Goal: Task Accomplishment & Management: Manage account settings

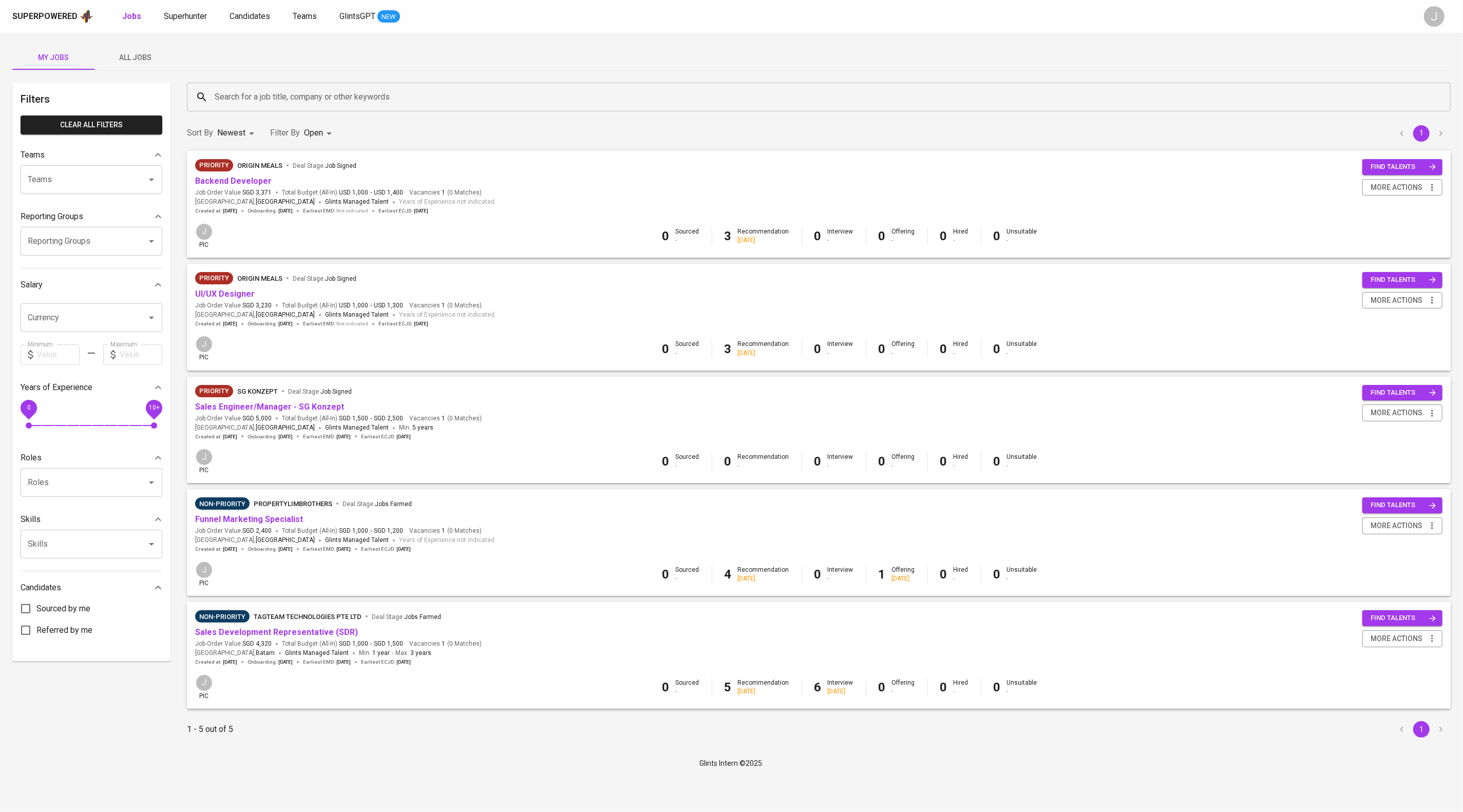
click at [155, 56] on span "All Jobs" at bounding box center [136, 58] width 70 height 13
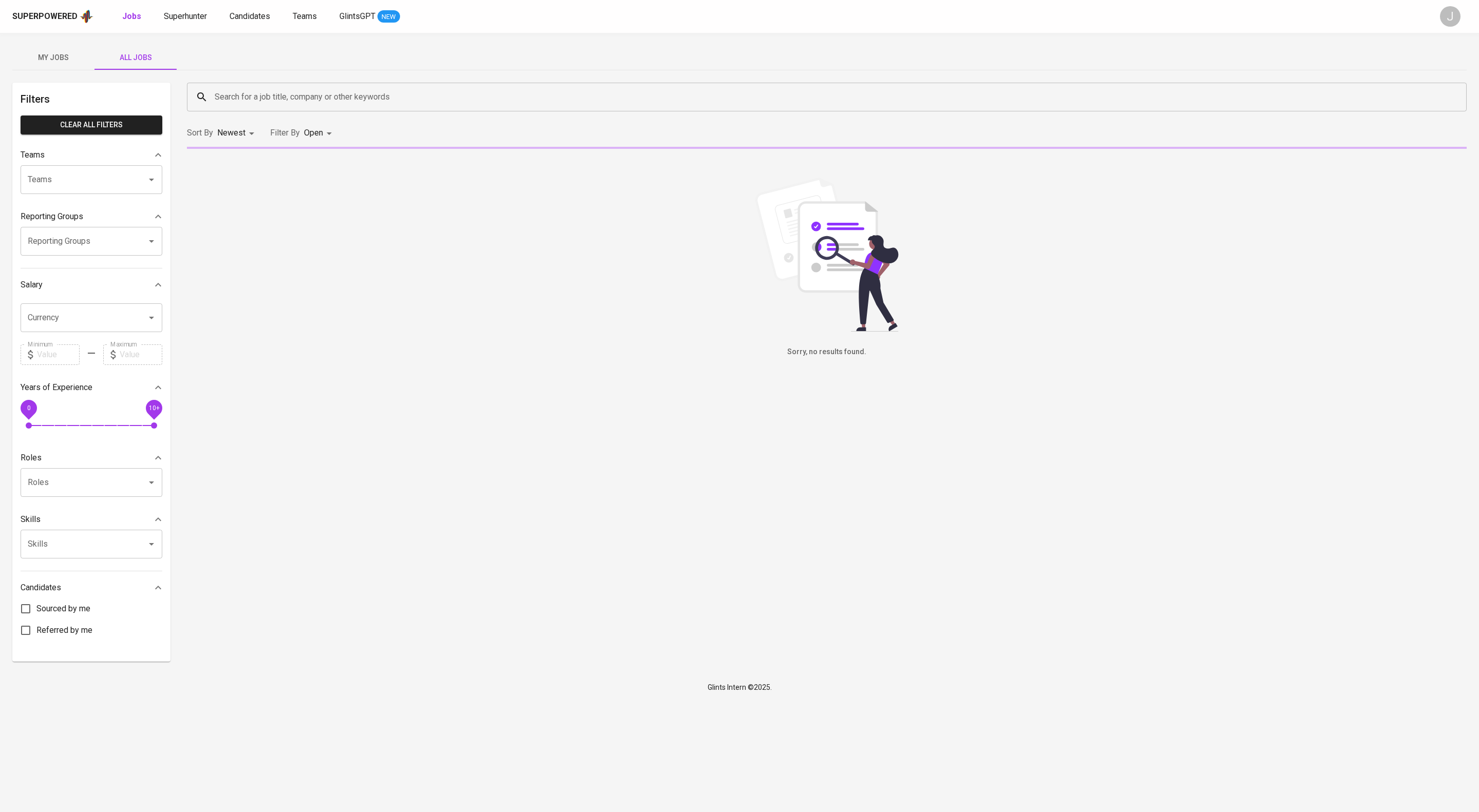
click at [81, 189] on input "Teams" at bounding box center [77, 179] width 104 height 19
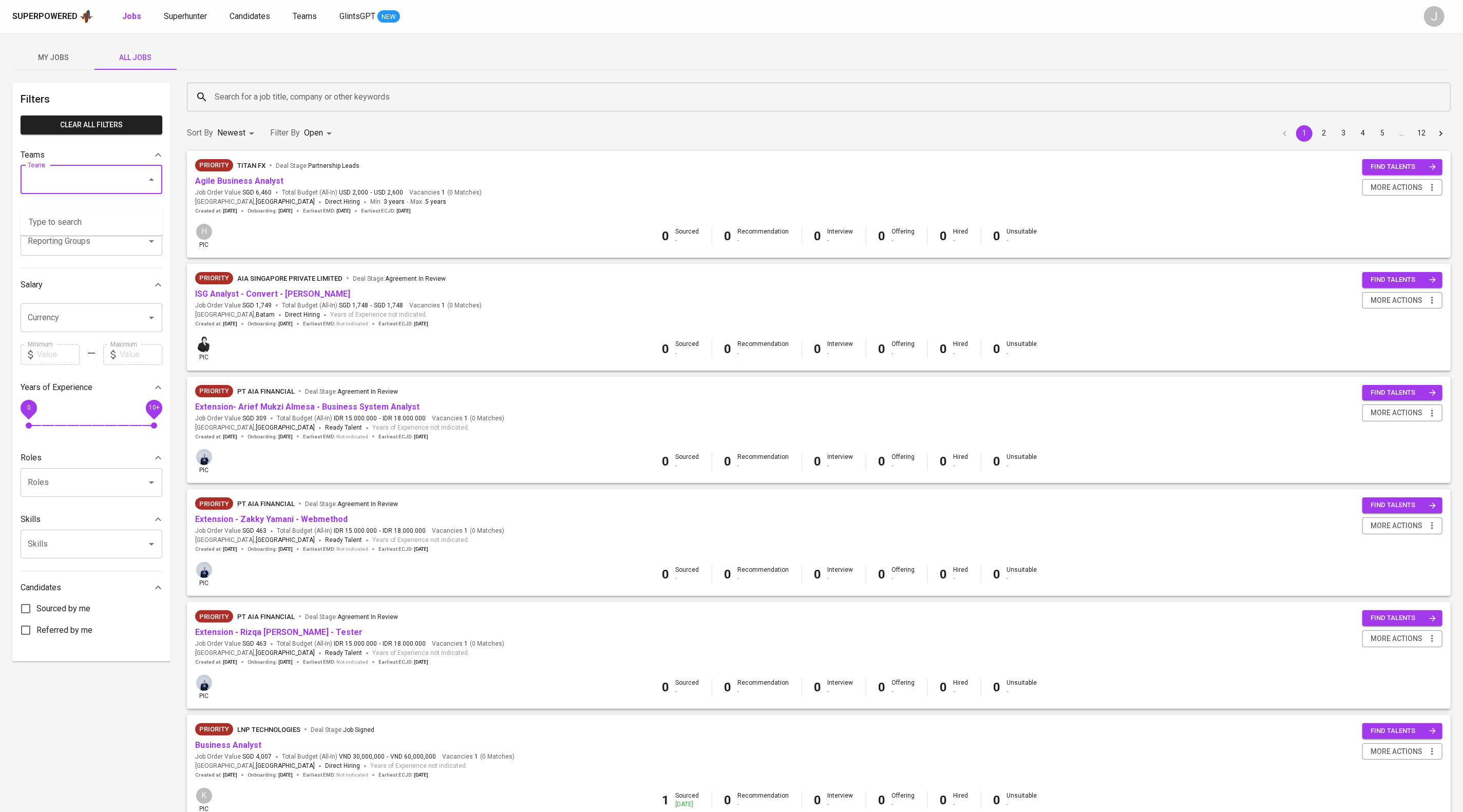
click at [81, 189] on input "Teams" at bounding box center [77, 179] width 104 height 19
click at [109, 223] on li "Pod Annisa" at bounding box center [91, 223] width 142 height 19
type input "annisa"
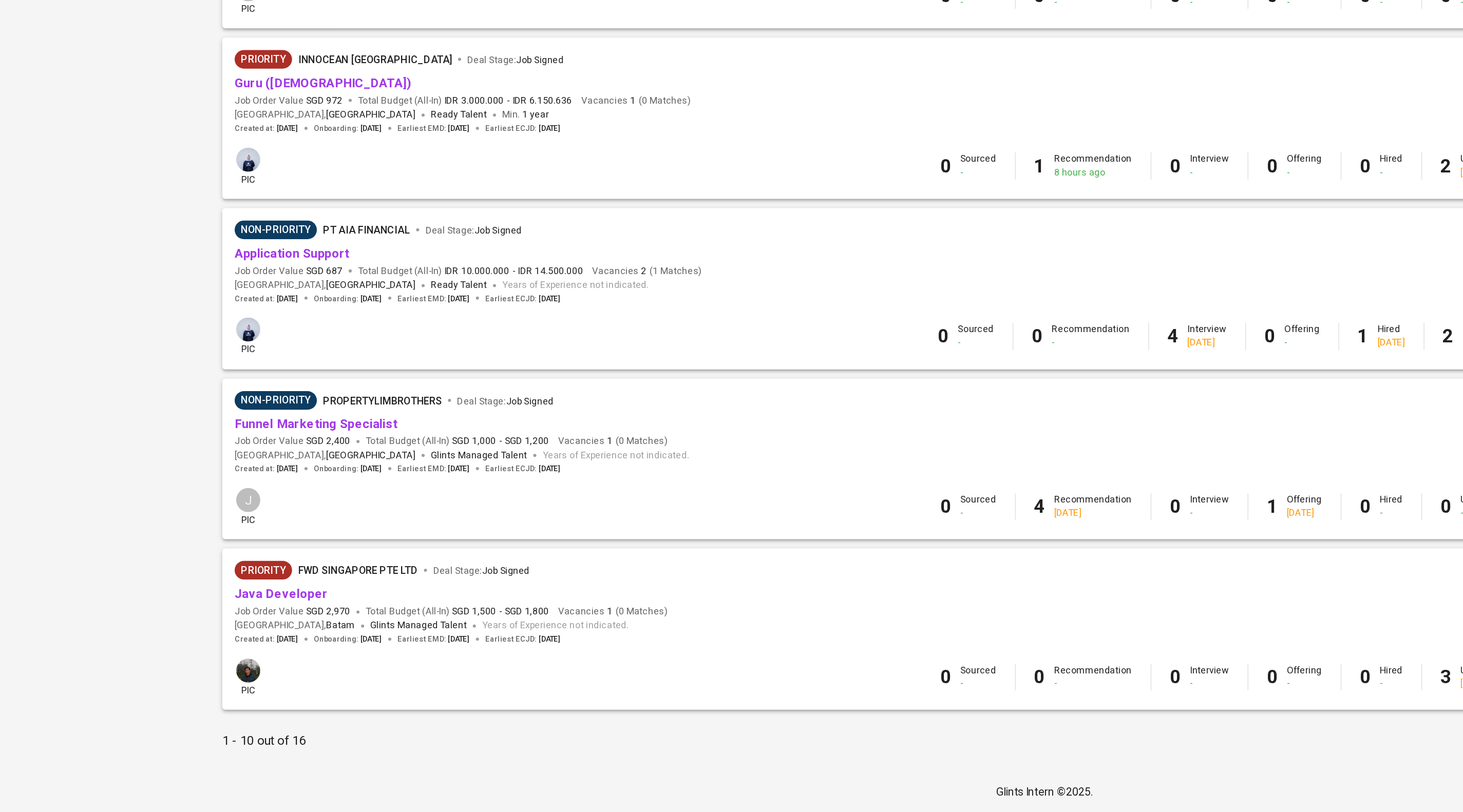
scroll to position [695, 0]
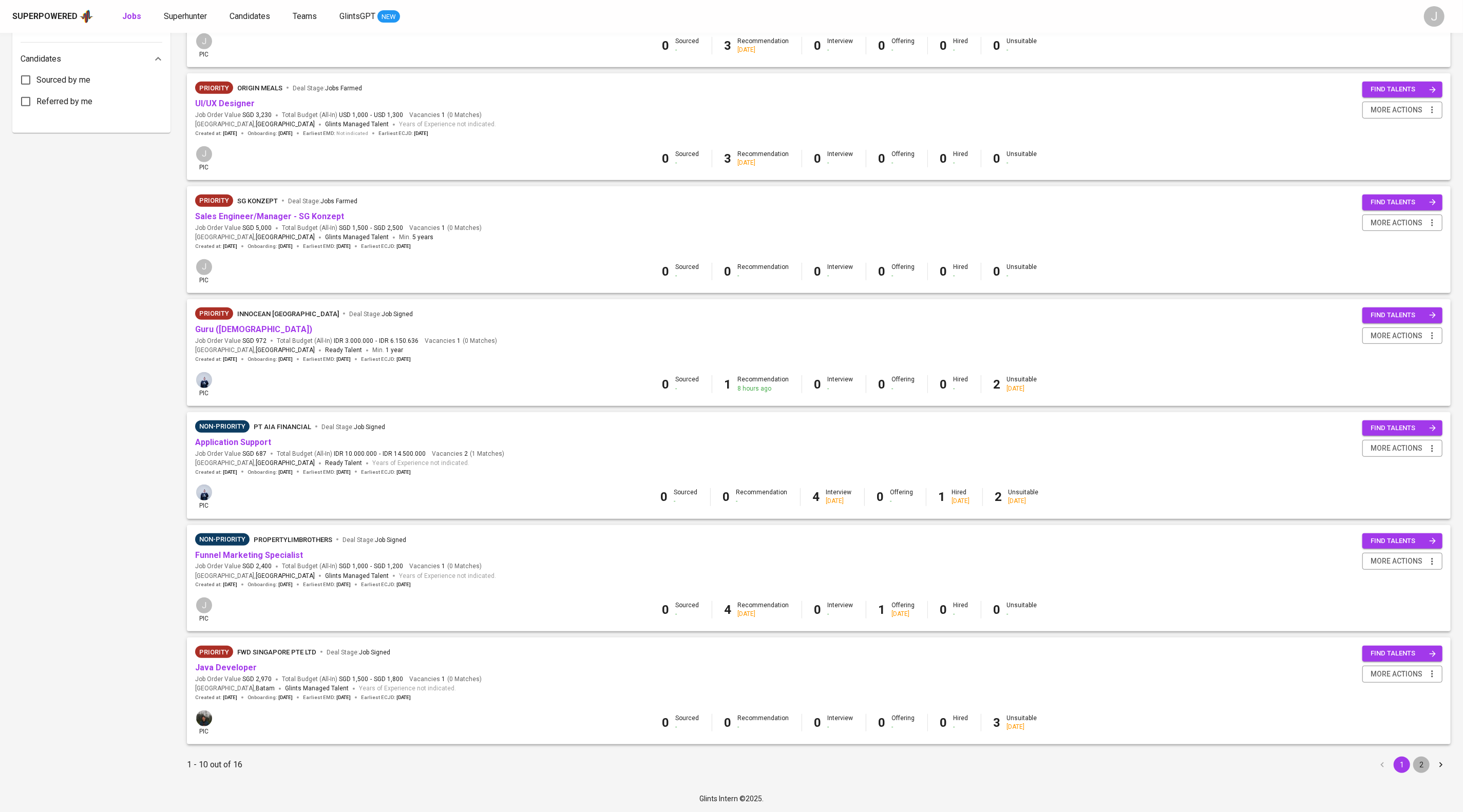
click at [1423, 761] on button "2" at bounding box center [1422, 764] width 16 height 16
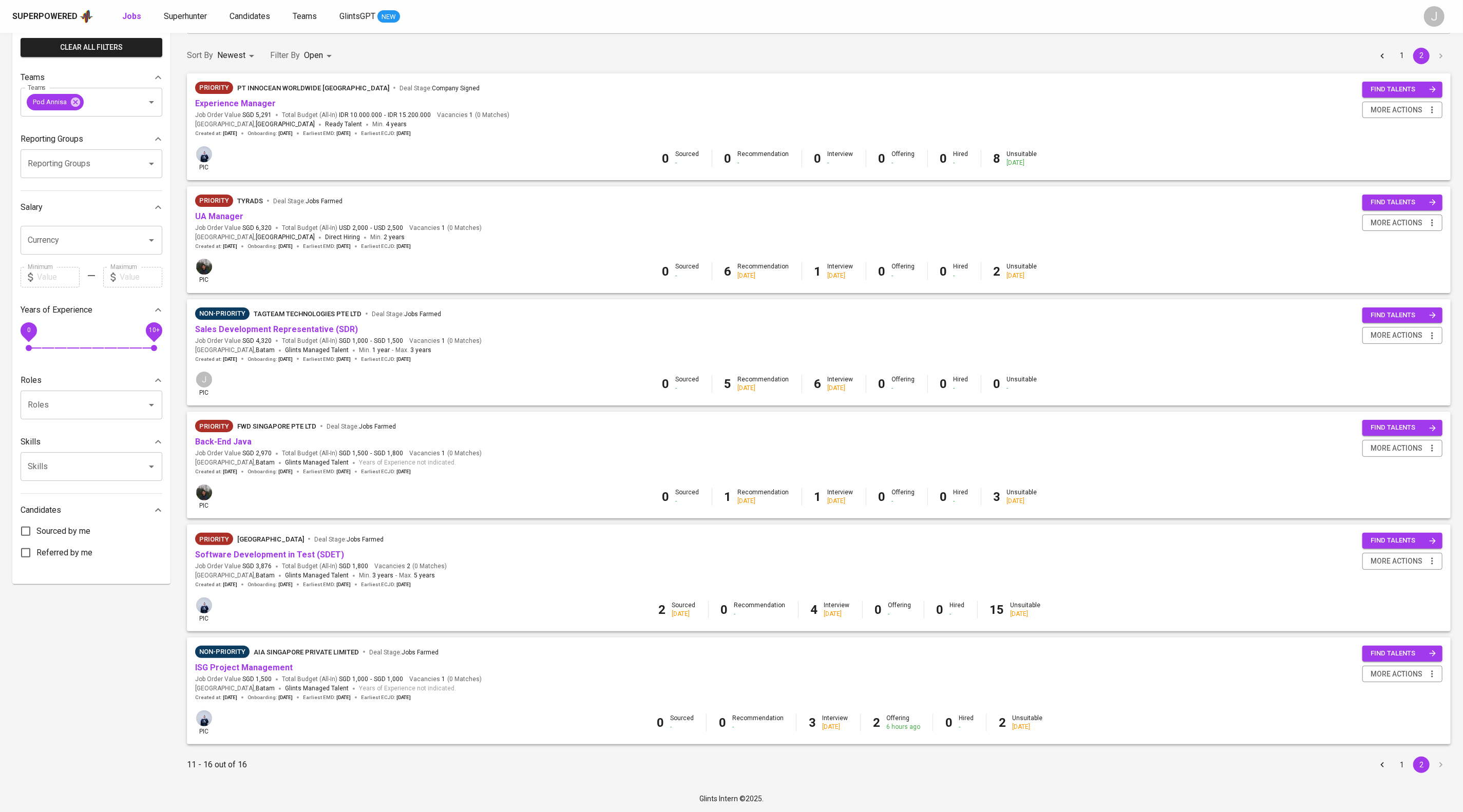
scroll to position [181, 0]
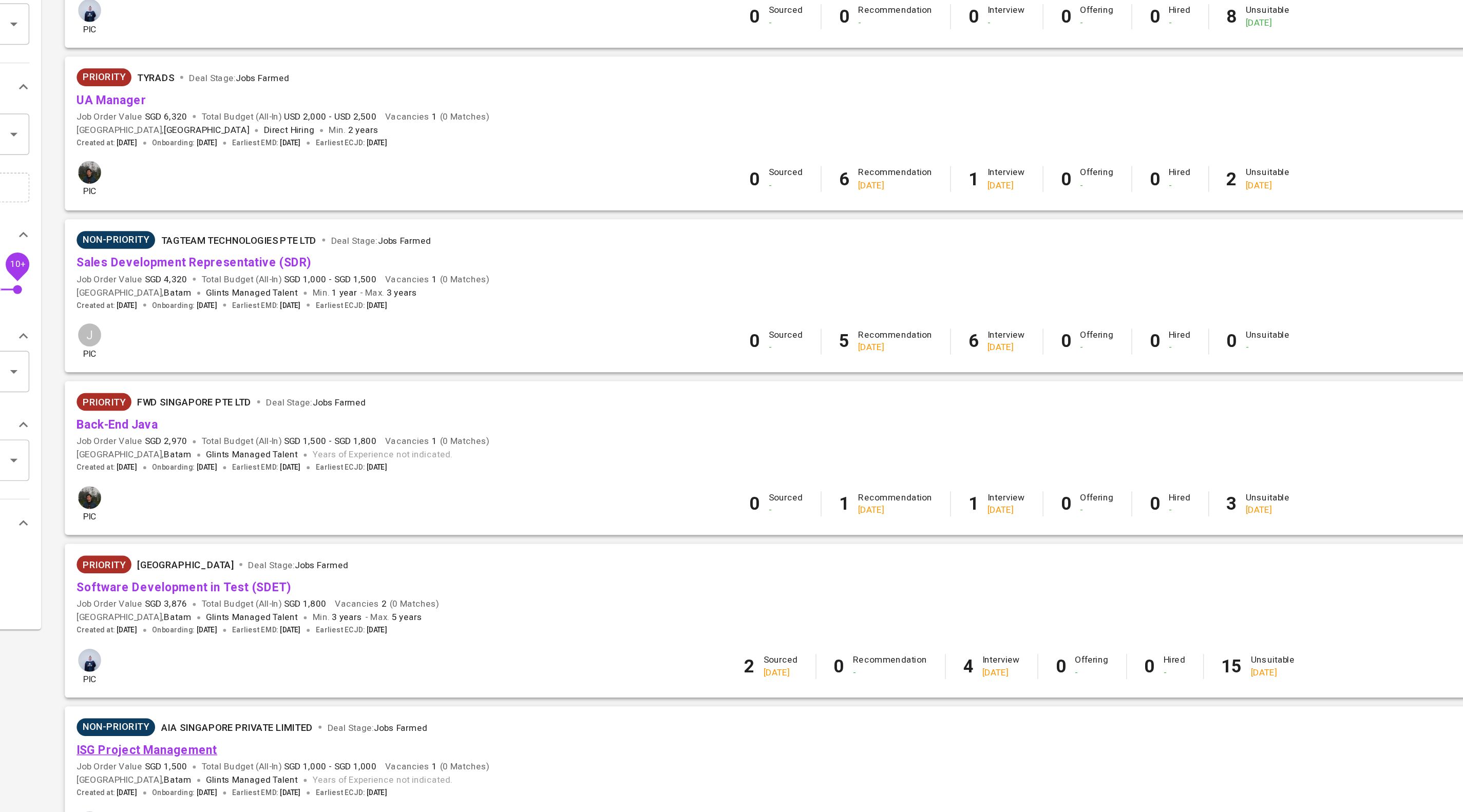
click at [281, 663] on link "ISG Project Management" at bounding box center [244, 668] width 98 height 10
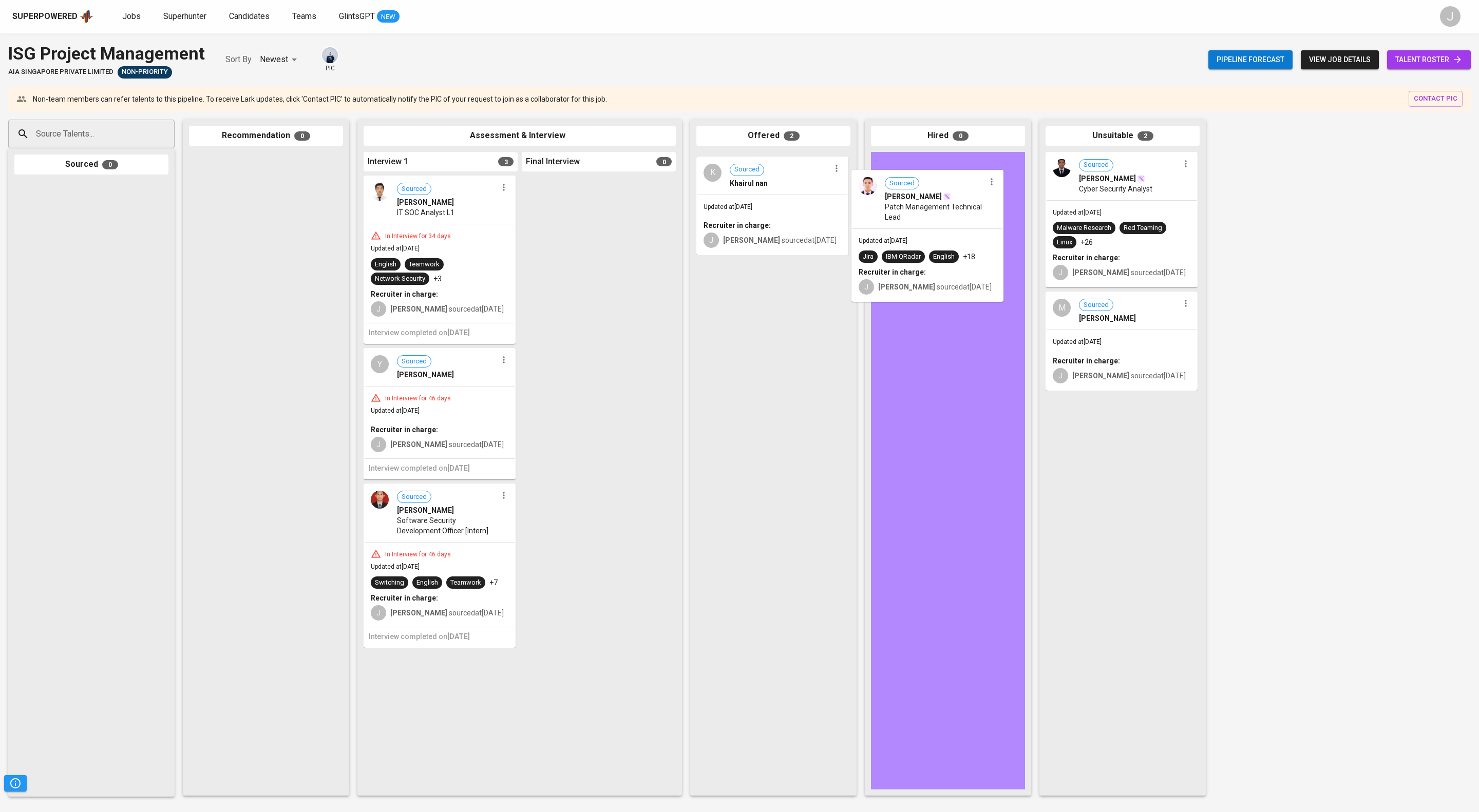
drag, startPoint x: 787, startPoint y: 193, endPoint x: 955, endPoint y: 197, distance: 168.0
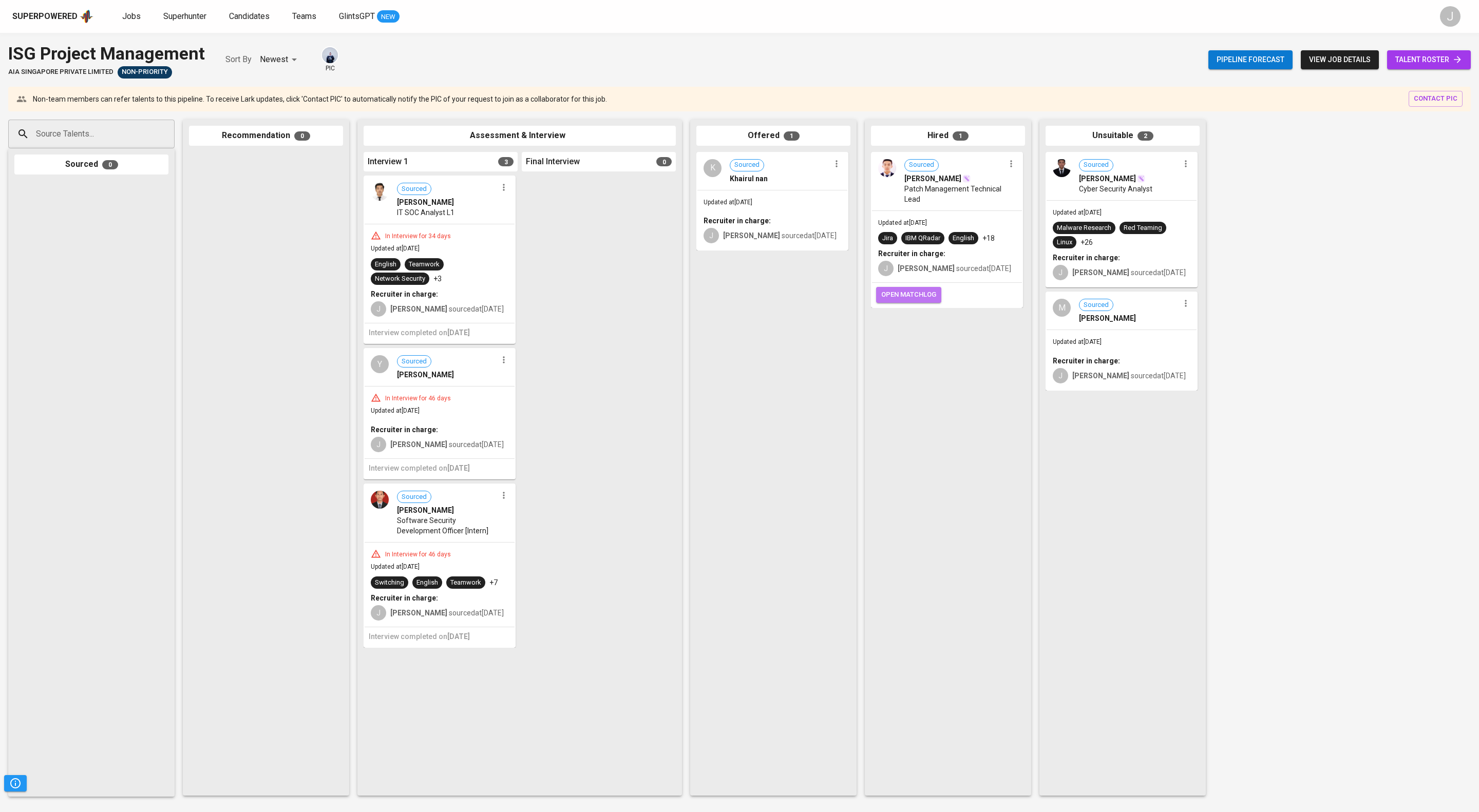
click at [921, 301] on span "open matchlog" at bounding box center [909, 294] width 55 height 12
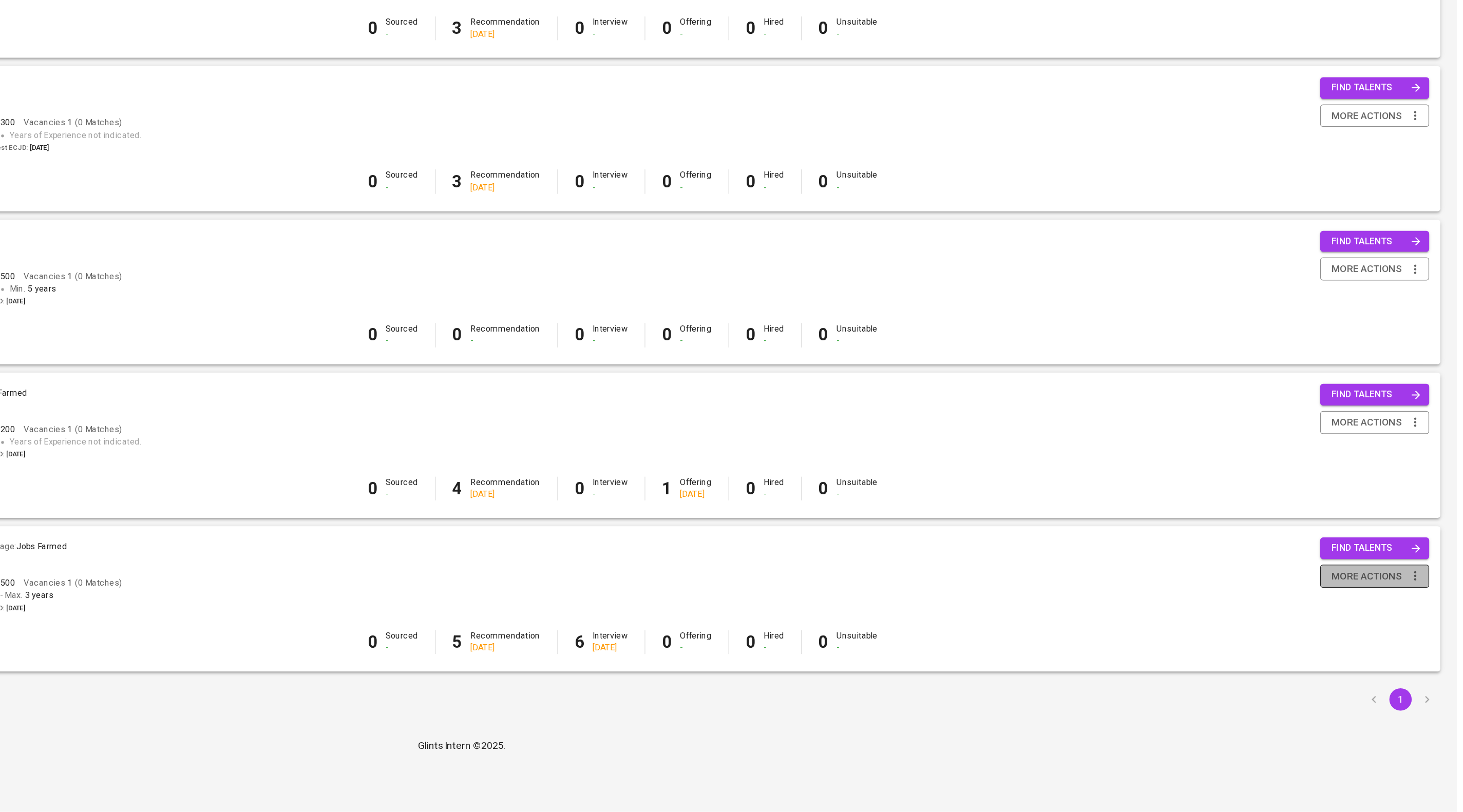
click at [1415, 645] on span "more actions" at bounding box center [1397, 639] width 52 height 13
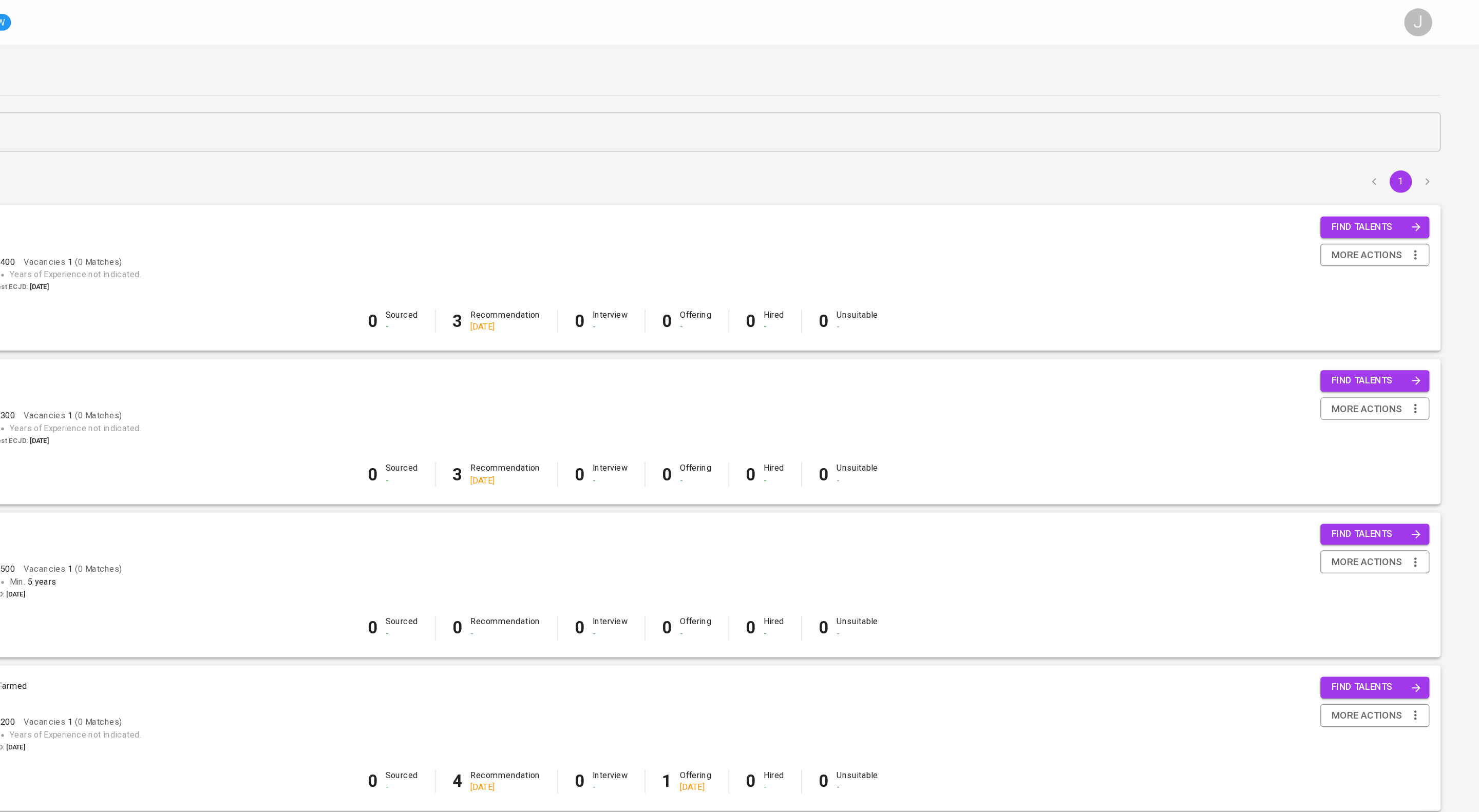
scroll to position [52, 0]
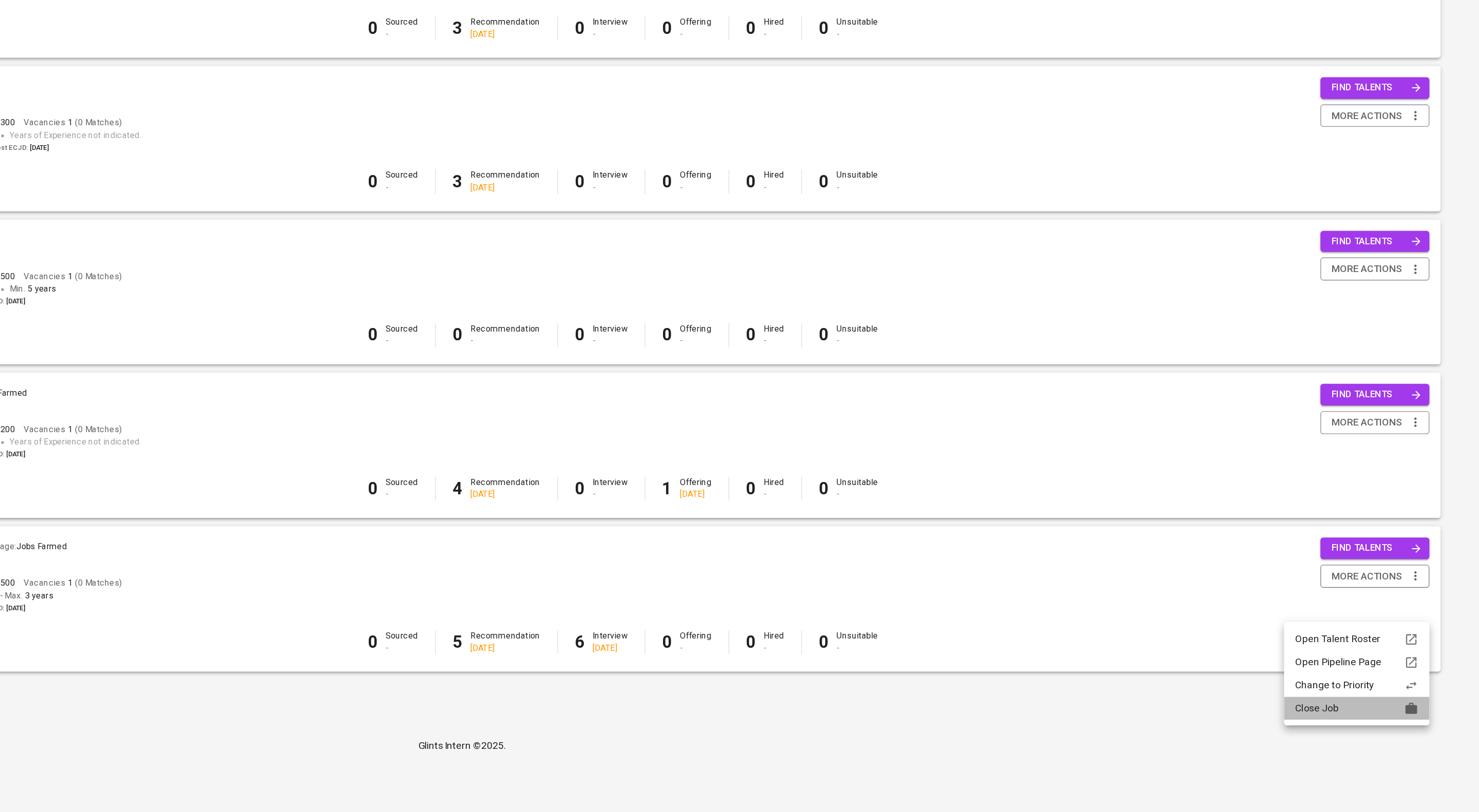
click at [1376, 741] on div "Close Job" at bounding box center [1389, 735] width 91 height 11
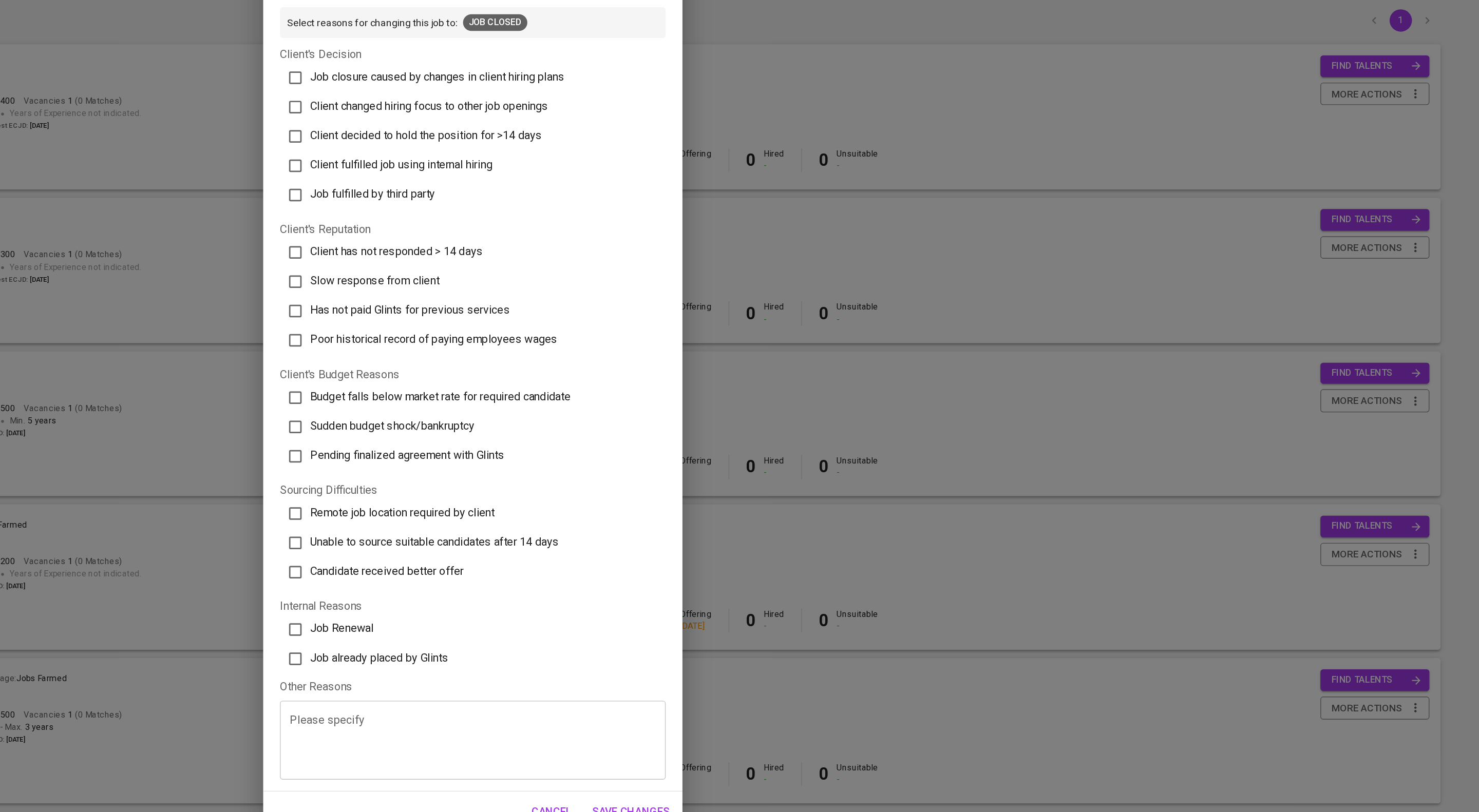
scroll to position [51, 0]
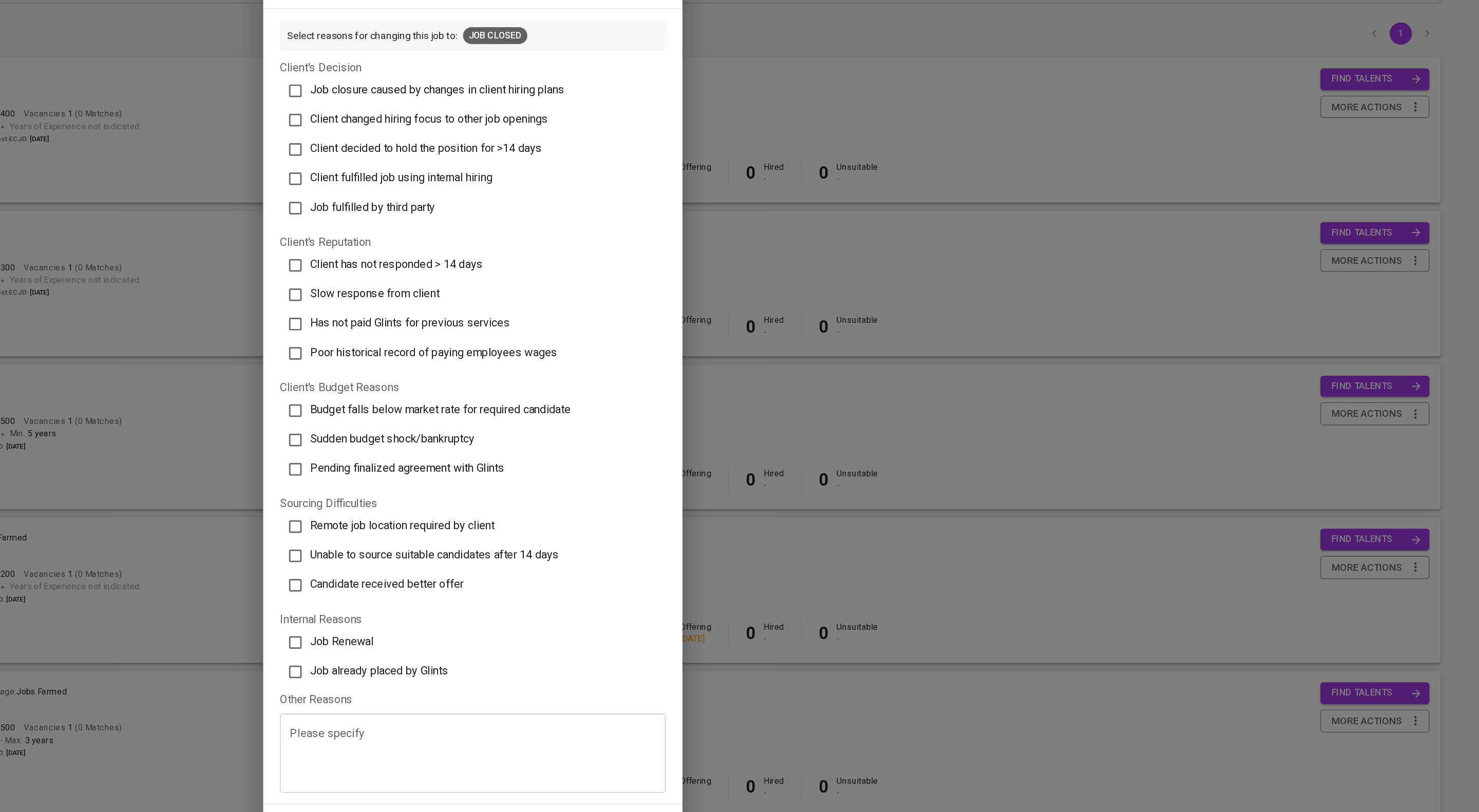
click at [730, 234] on span "Client fulfilled job using internal hiring" at bounding box center [687, 239] width 134 height 10
click at [620, 229] on input "Client fulfilled job using internal hiring" at bounding box center [609, 240] width 21 height 21
checkbox input "true"
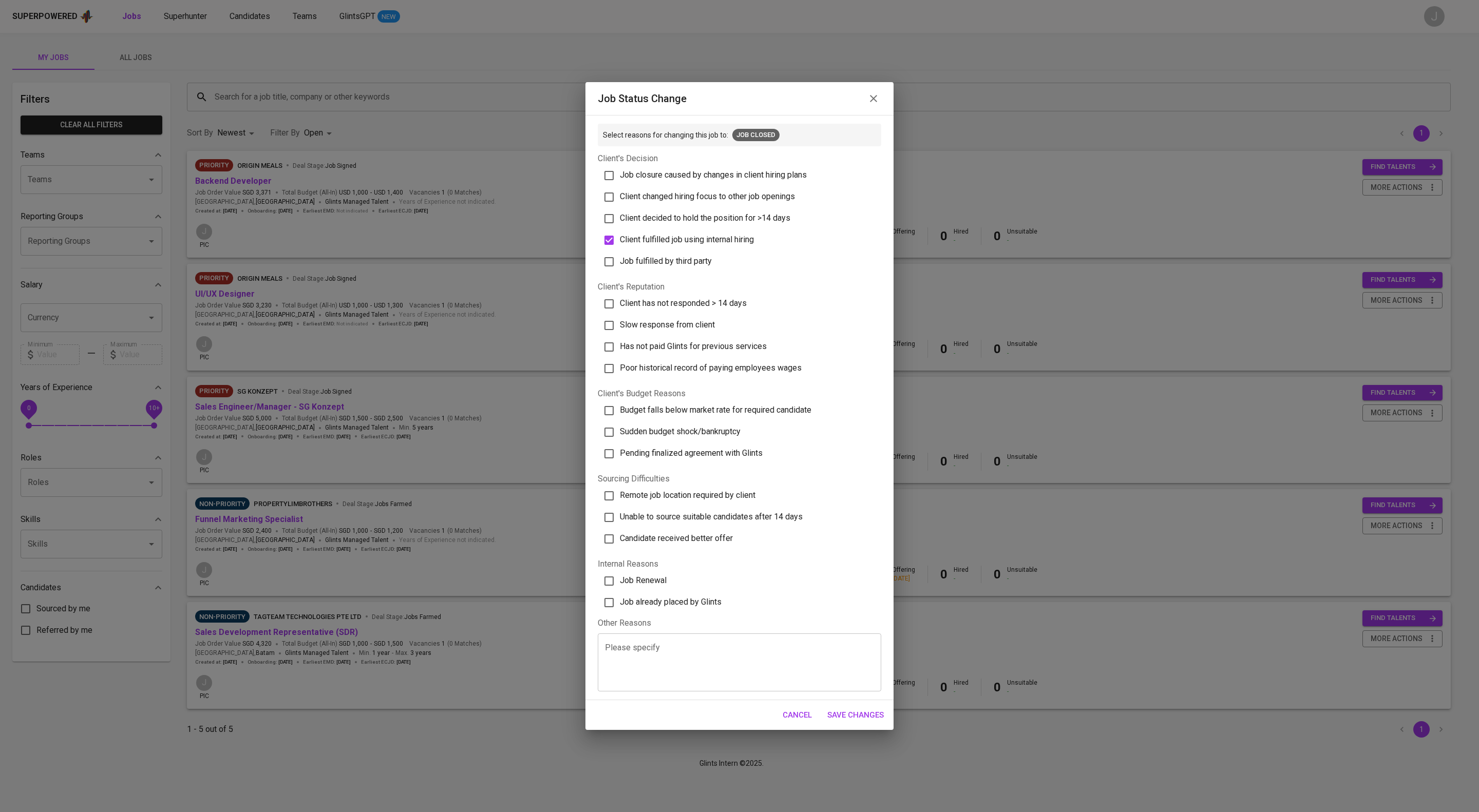
click at [874, 726] on button "Save Changes" at bounding box center [856, 715] width 68 height 21
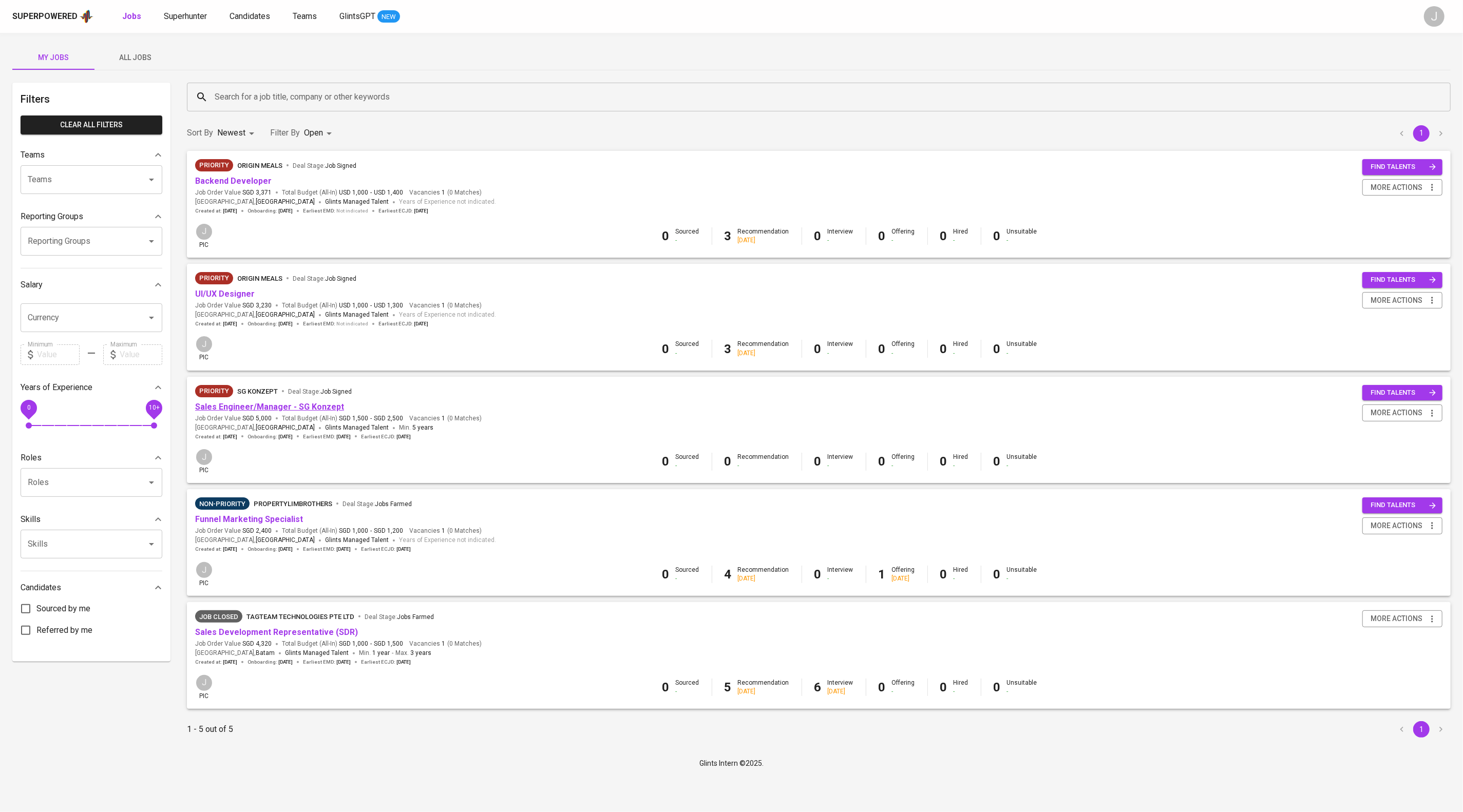
click at [312, 402] on link "Sales Engineer/Manager - SG Konzept" at bounding box center [270, 407] width 149 height 10
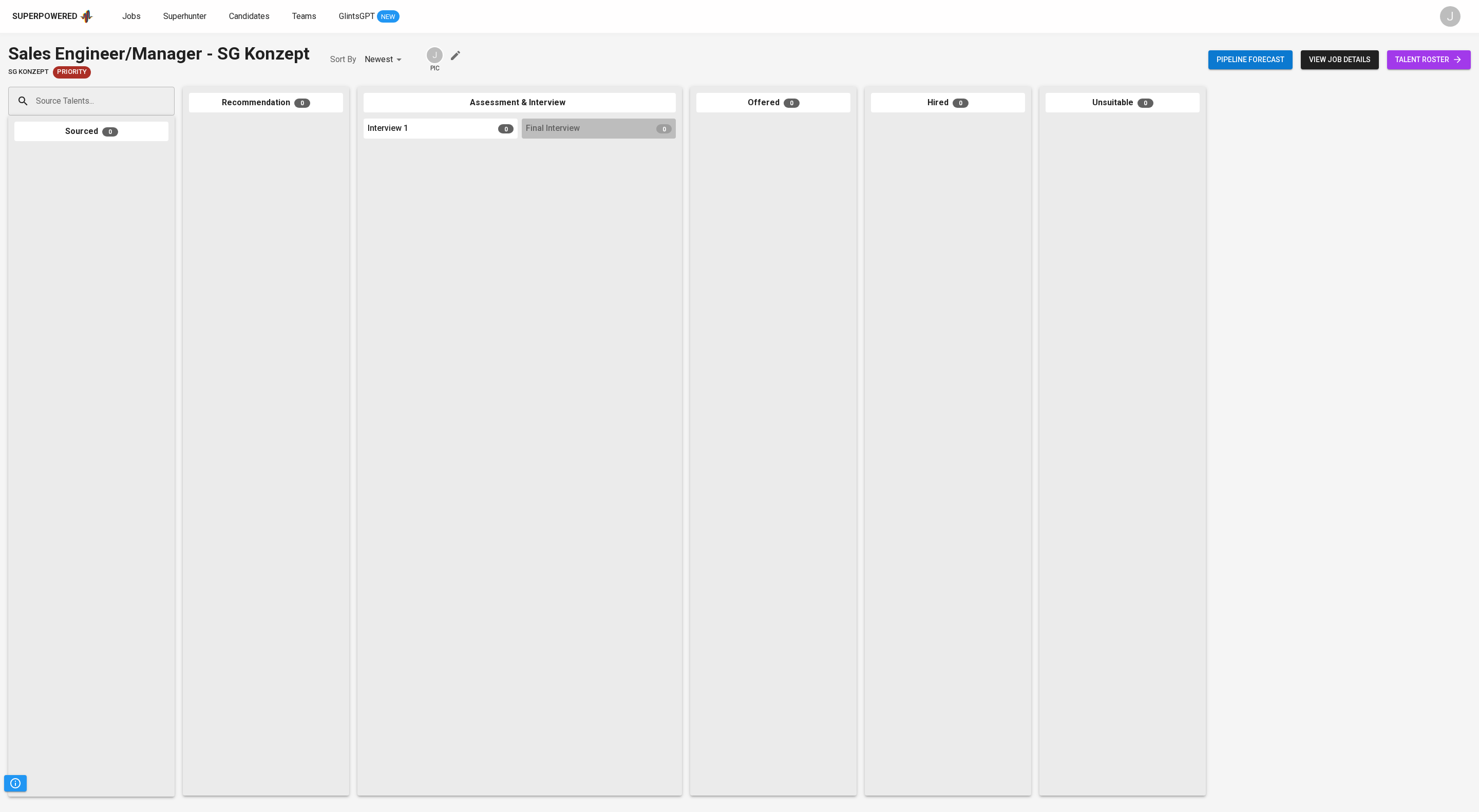
click at [1404, 61] on span "talent roster" at bounding box center [1429, 59] width 68 height 13
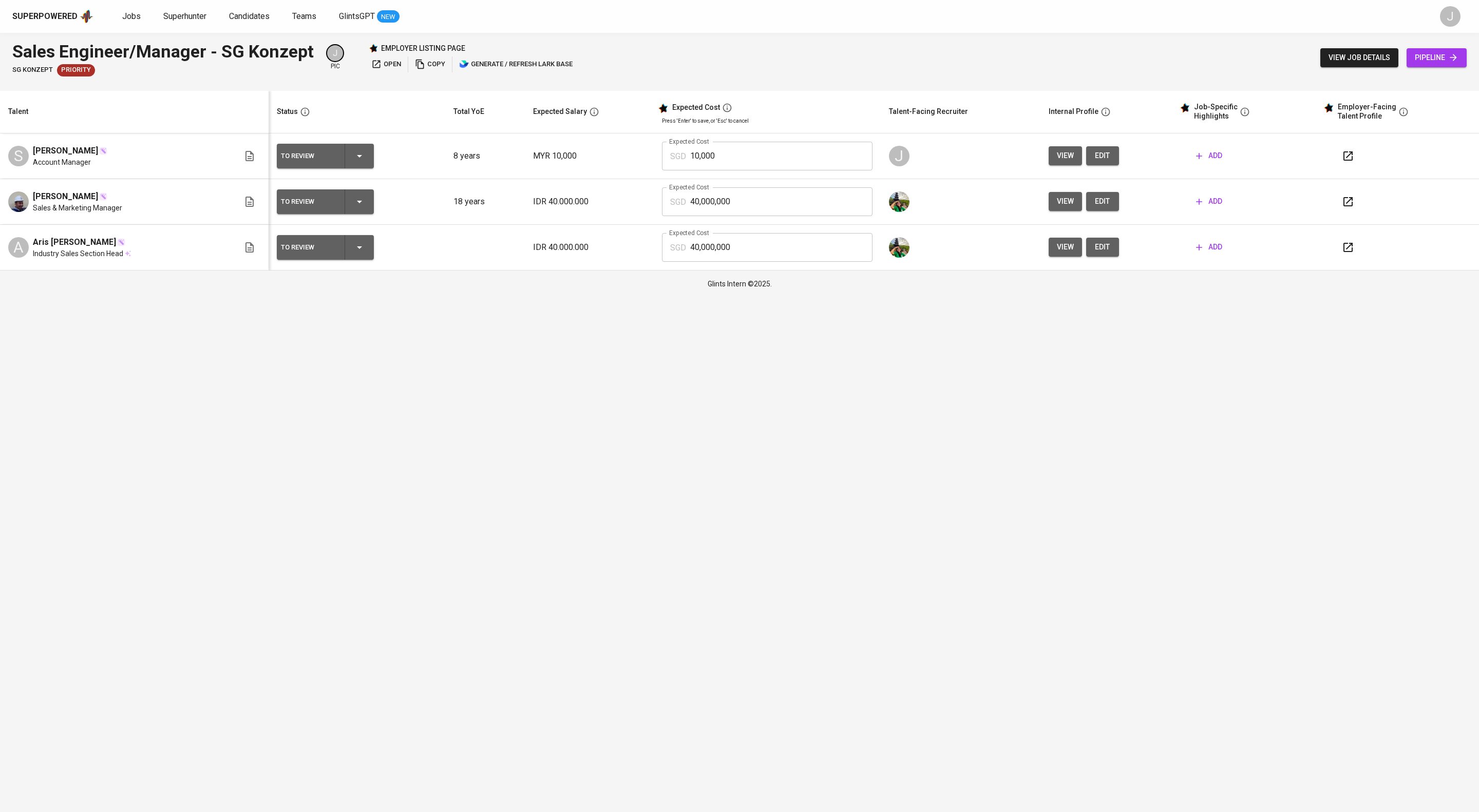
click at [1074, 162] on span "view" at bounding box center [1065, 156] width 17 height 13
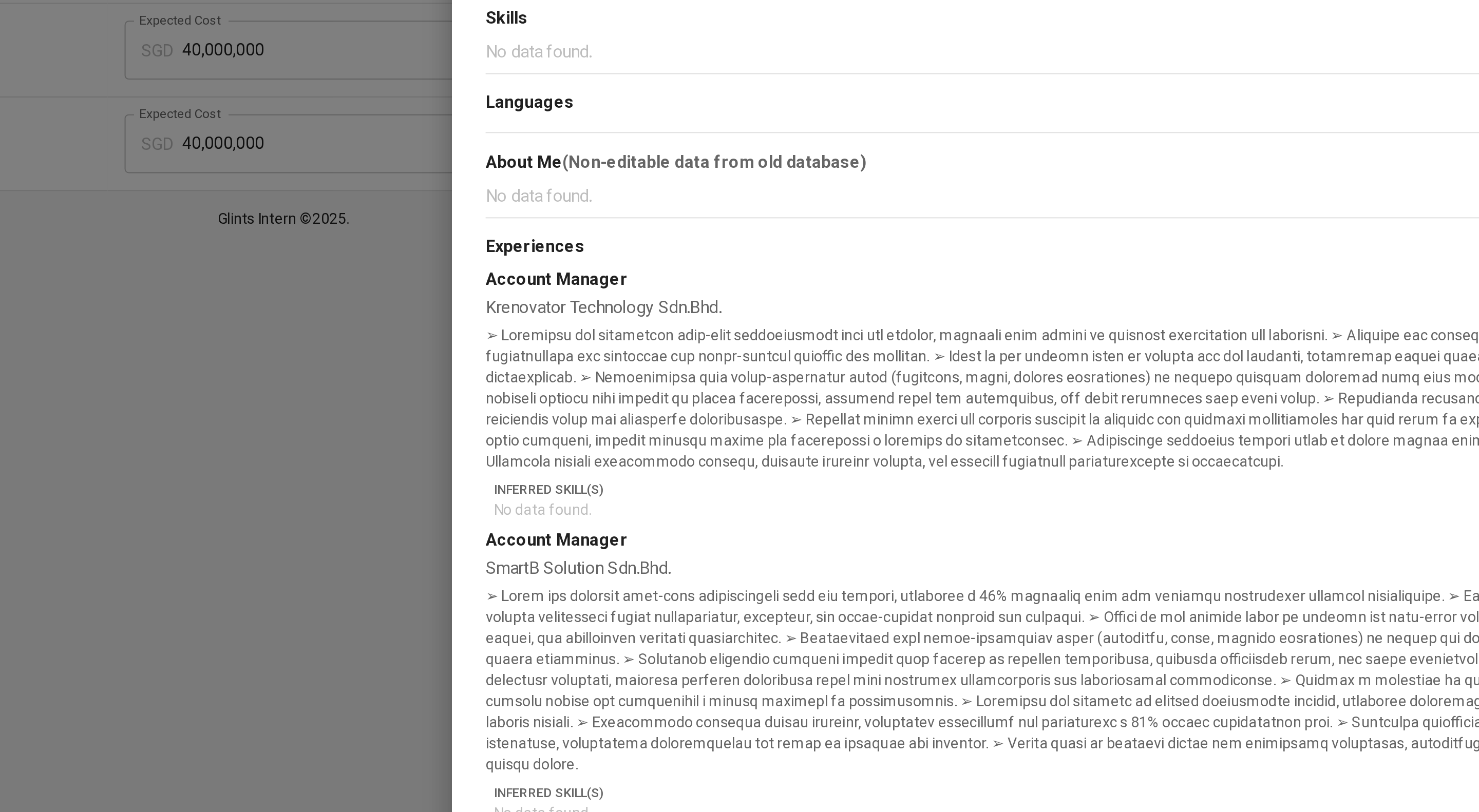
scroll to position [113, 0]
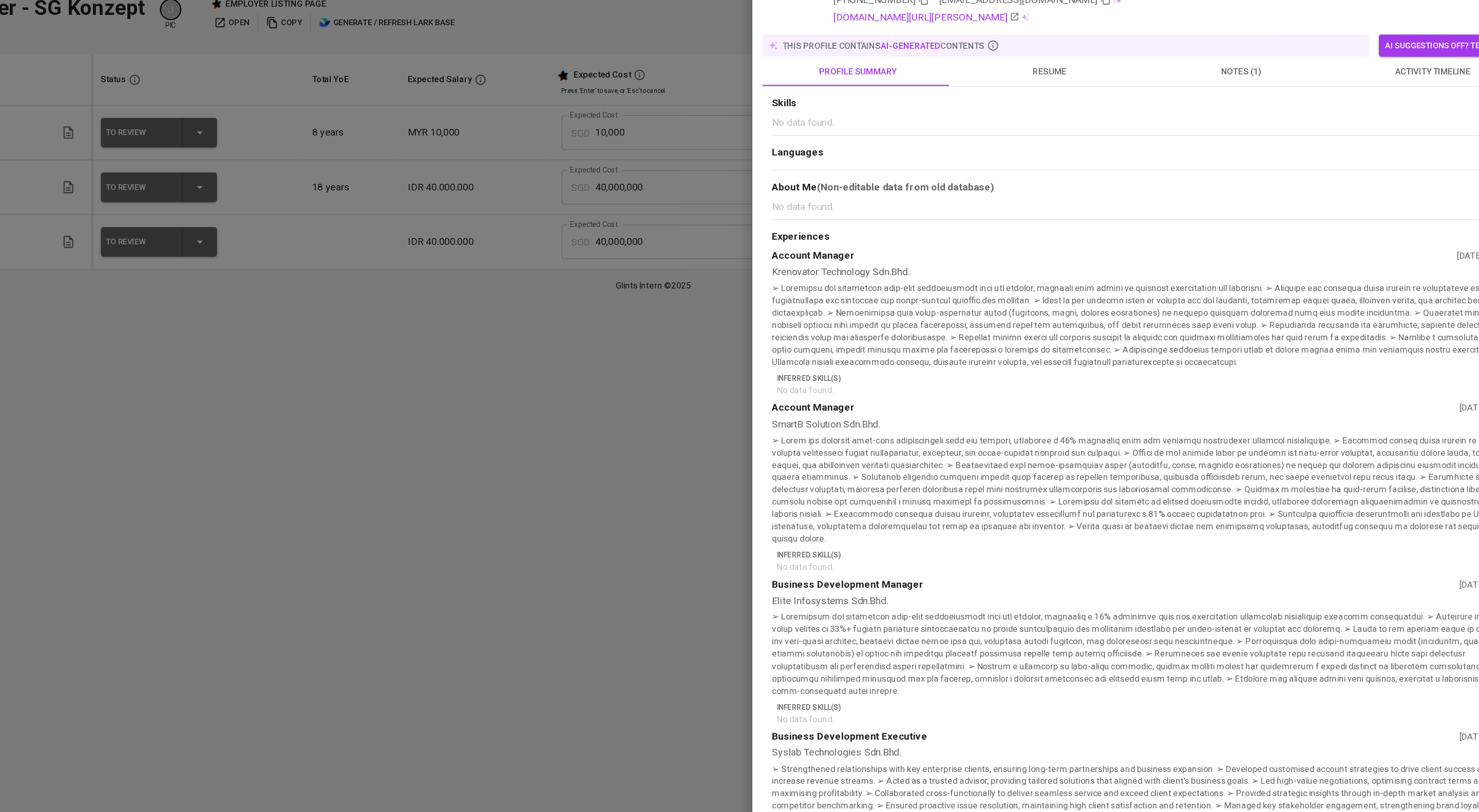
click at [513, 334] on div at bounding box center [739, 406] width 1479 height 812
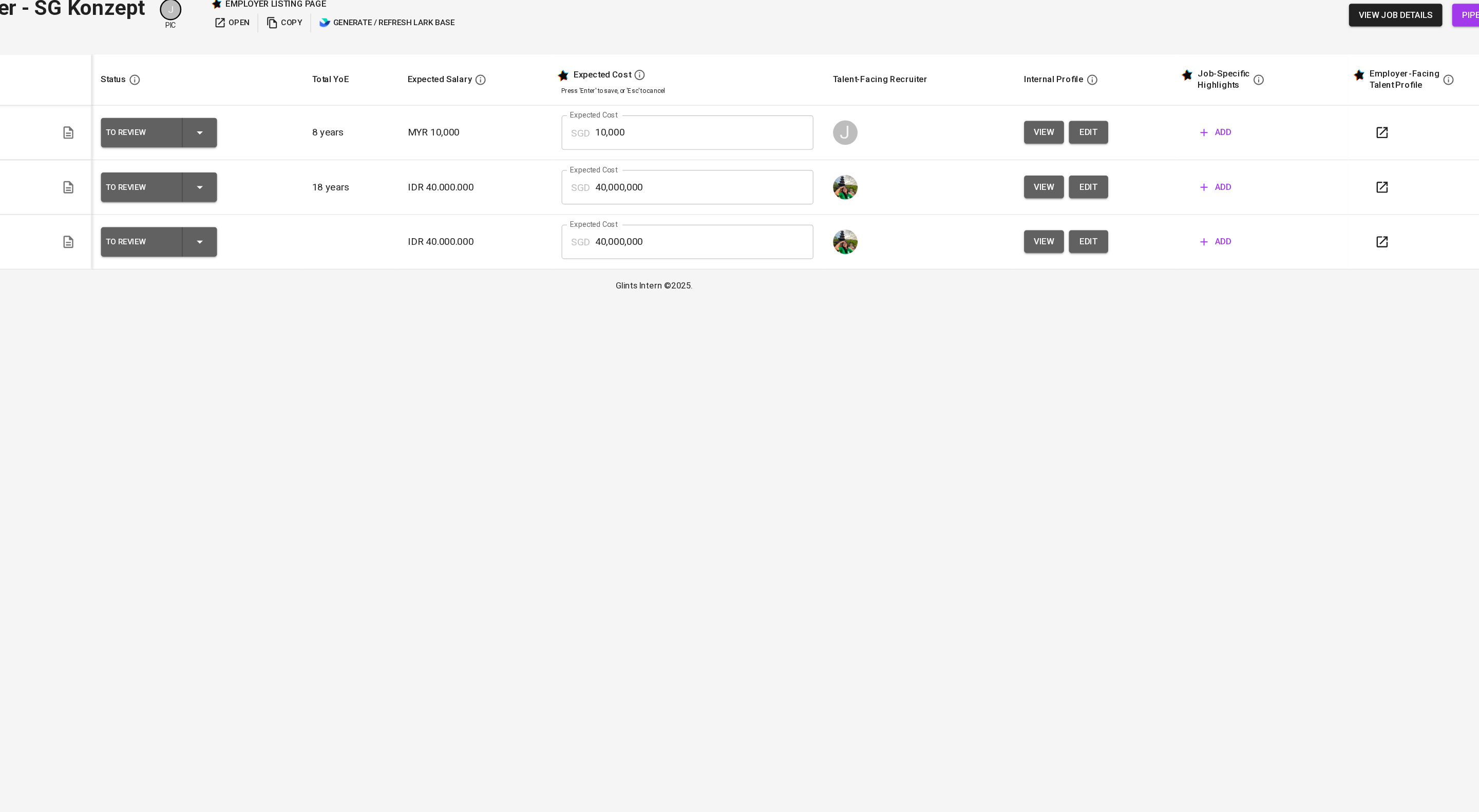
scroll to position [0, 0]
